Goal: Task Accomplishment & Management: Use online tool/utility

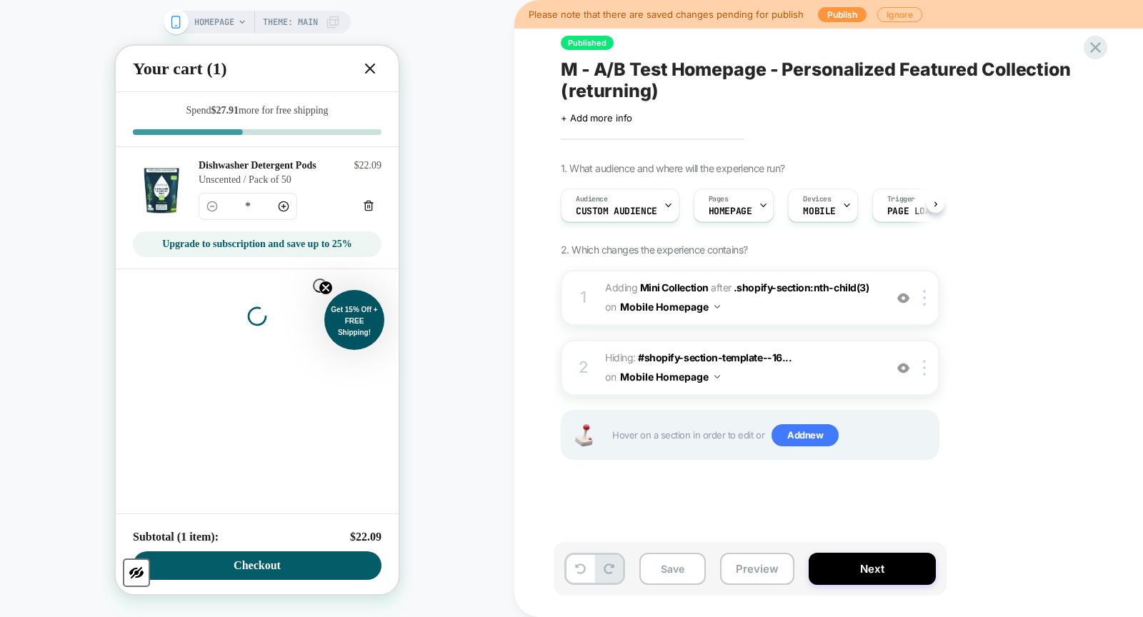
scroll to position [0, 1]
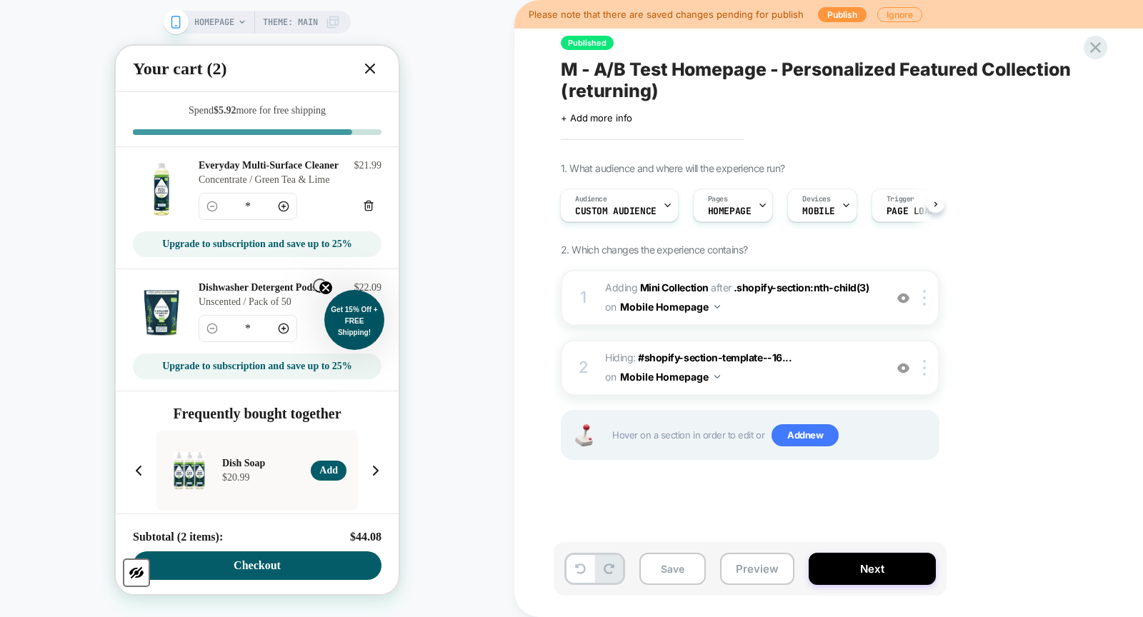
click at [372, 74] on icon at bounding box center [370, 68] width 17 height 17
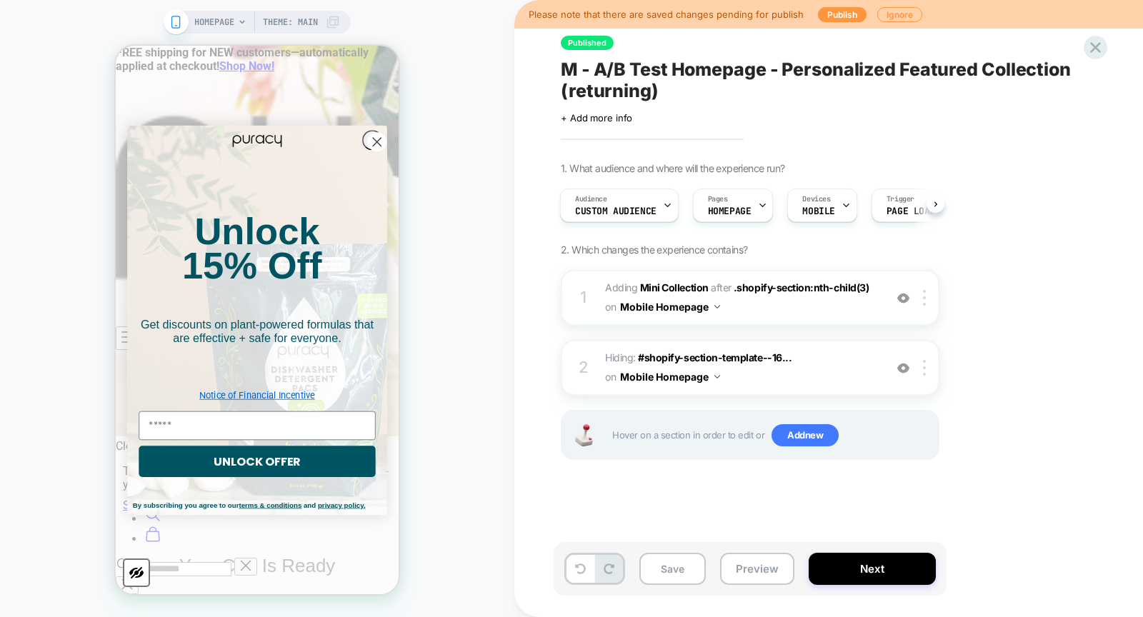
scroll to position [1319, 0]
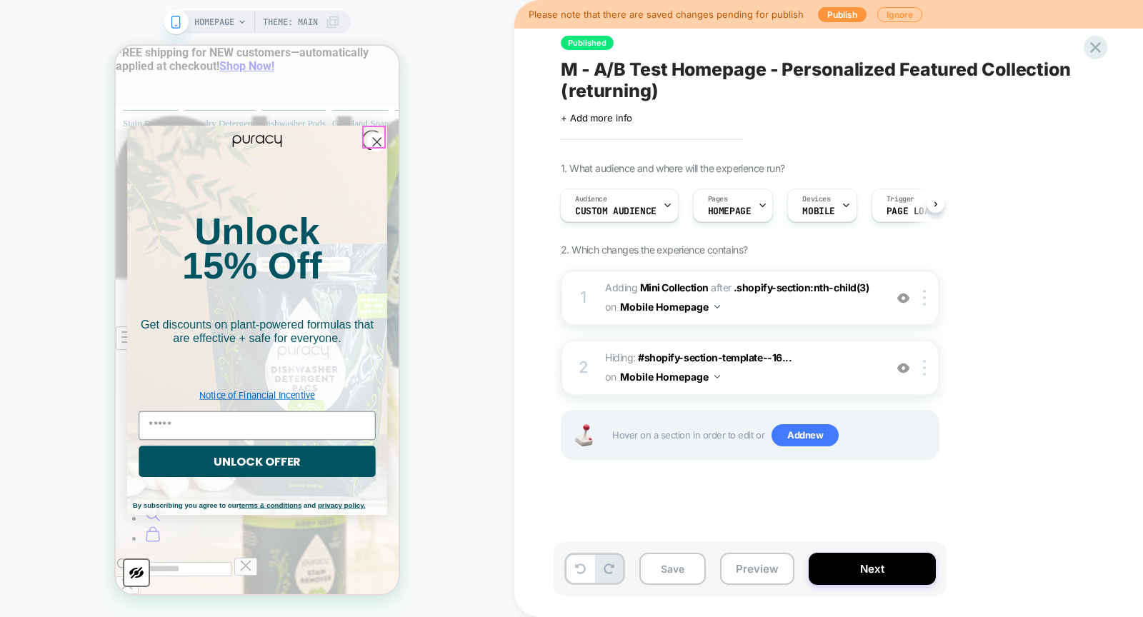
click at [369, 133] on circle "Close dialog" at bounding box center [376, 141] width 19 height 19
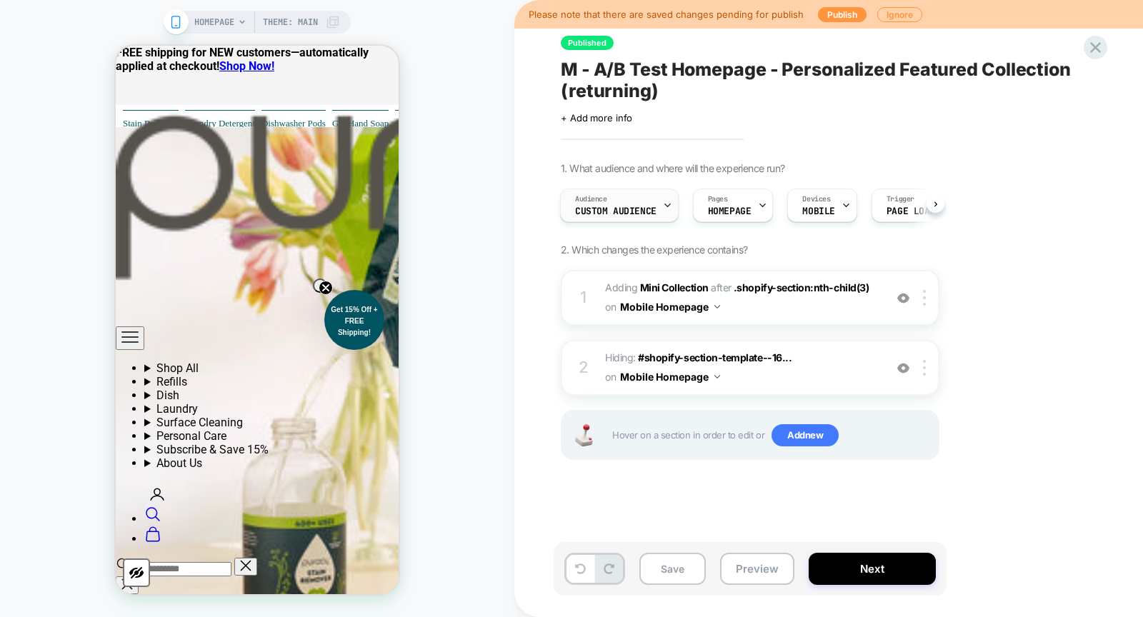
click at [598, 207] on span "Custom Audience" at bounding box center [615, 212] width 81 height 10
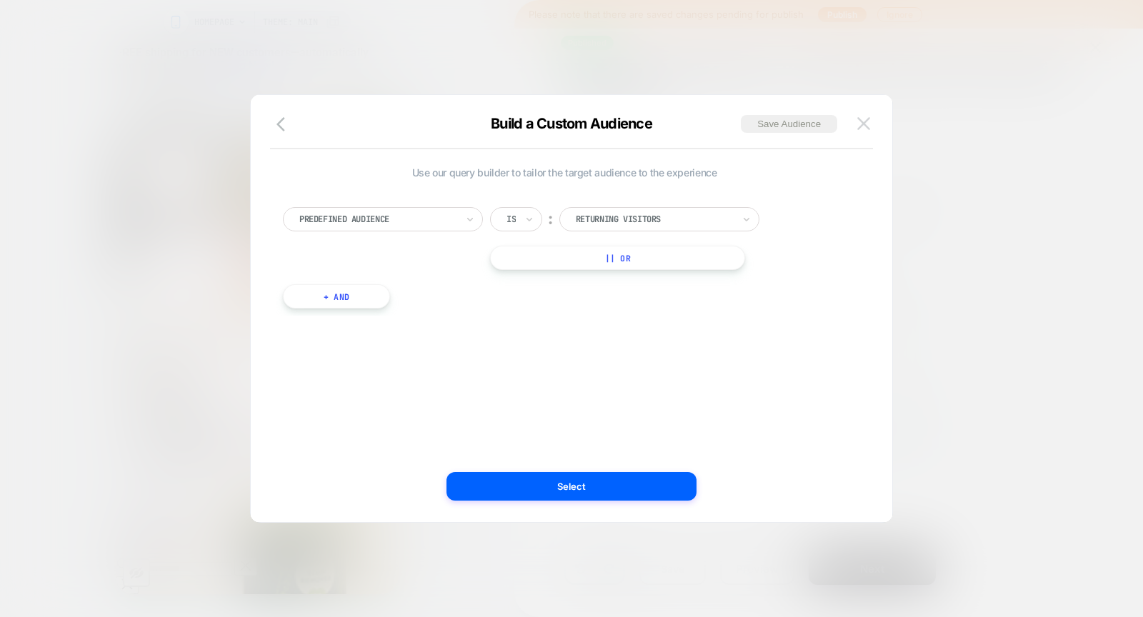
click at [872, 124] on button at bounding box center [863, 123] width 21 height 21
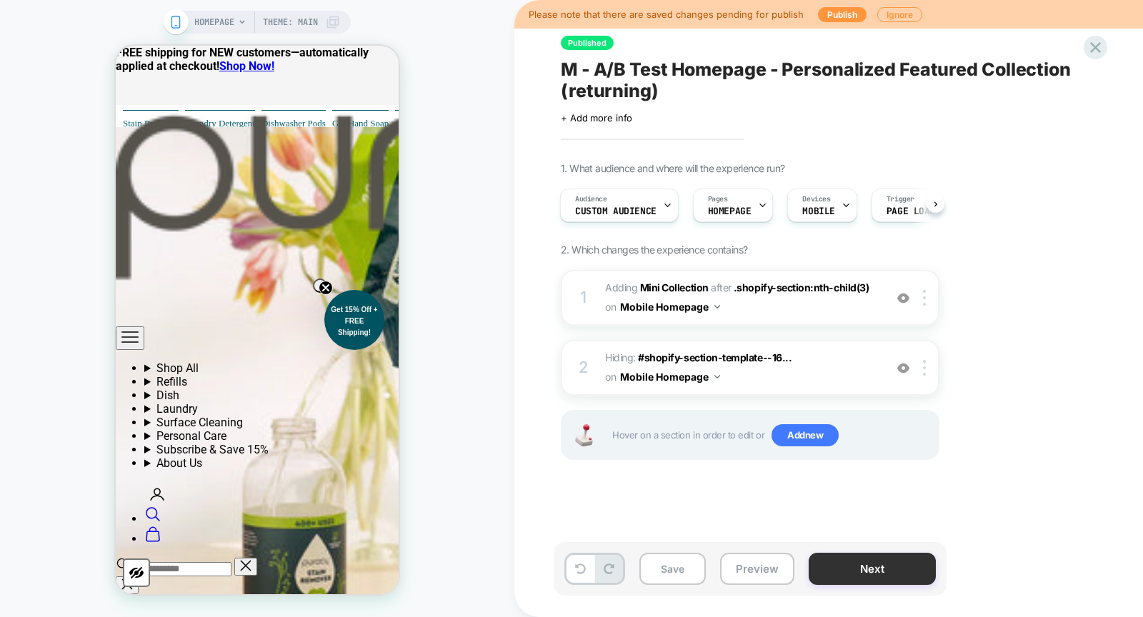
click at [877, 582] on button "Next" at bounding box center [872, 569] width 127 height 32
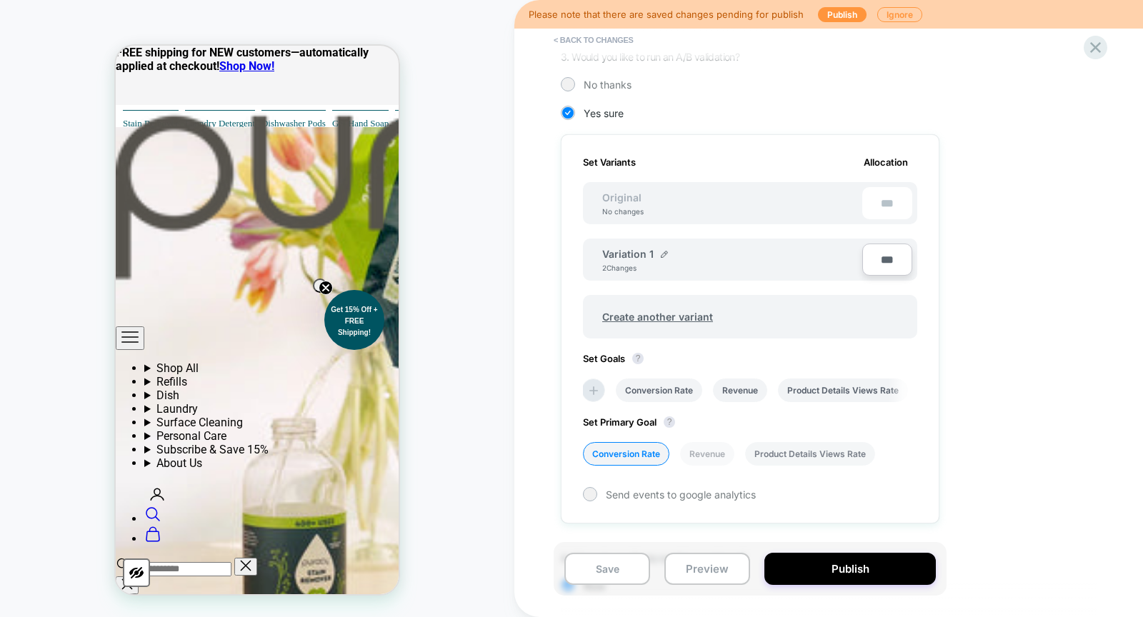
scroll to position [429, 0]
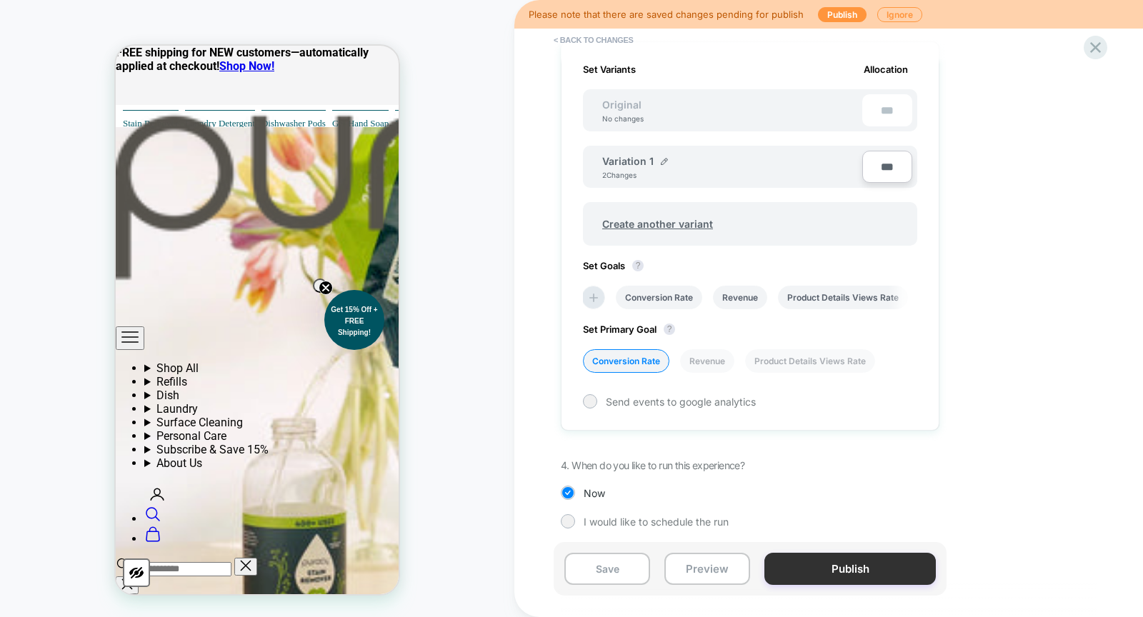
click at [865, 570] on button "Publish" at bounding box center [851, 569] width 172 height 32
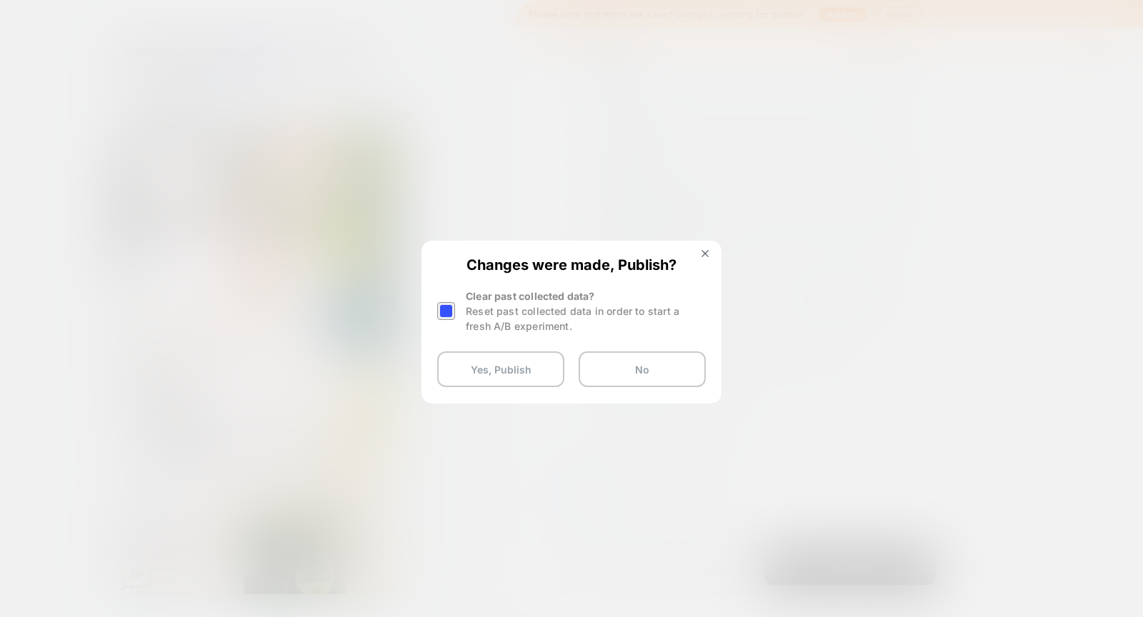
click at [446, 309] on div at bounding box center [446, 311] width 18 height 18
click at [461, 370] on button "Yes, Publish" at bounding box center [500, 370] width 127 height 36
